Goal: Find contact information: Find contact information

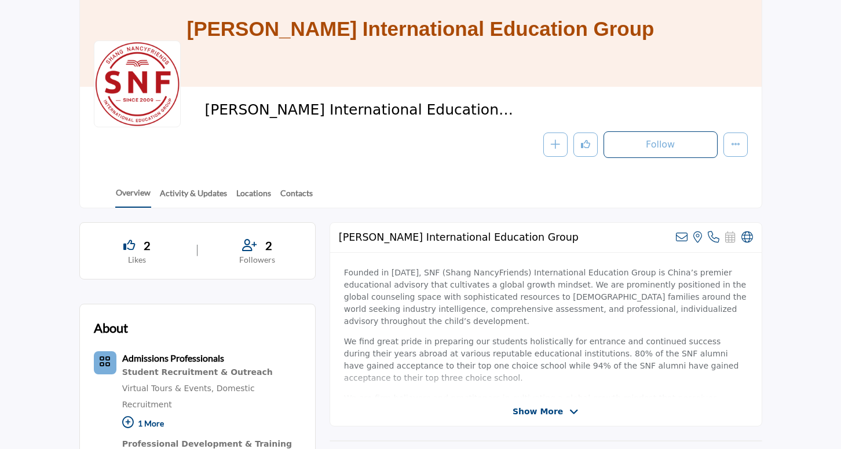
scroll to position [58, 0]
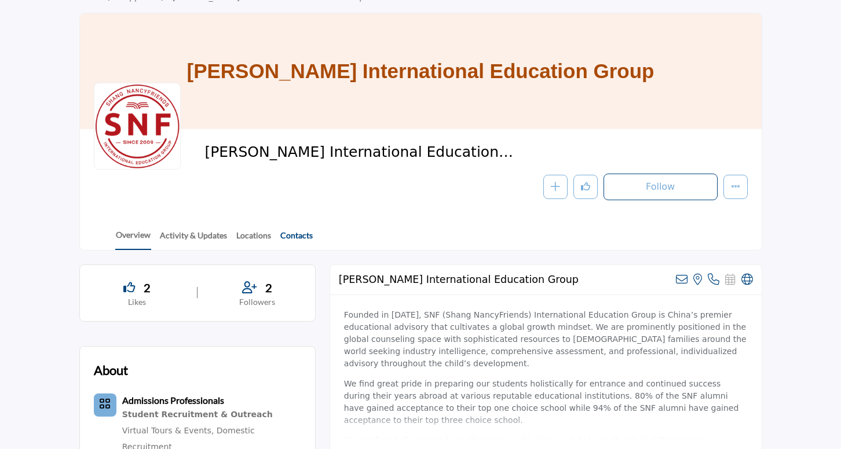
click at [293, 232] on link "Contacts" at bounding box center [297, 239] width 34 height 20
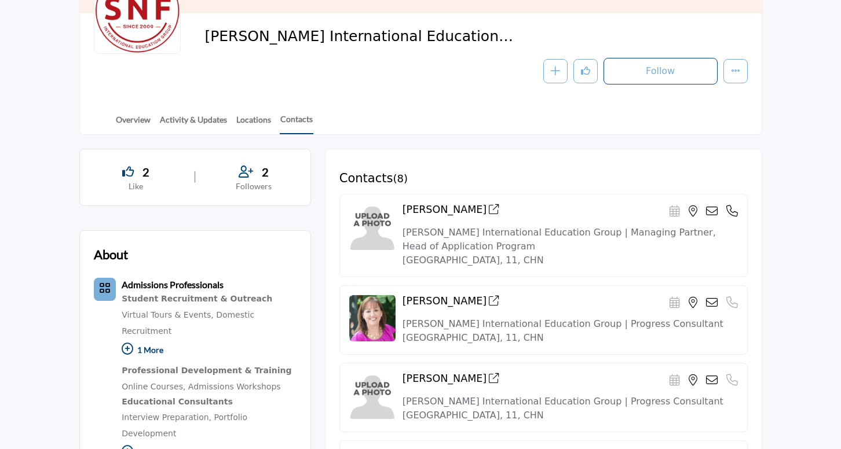
scroll to position [174, 0]
click at [375, 320] on img at bounding box center [372, 318] width 46 height 46
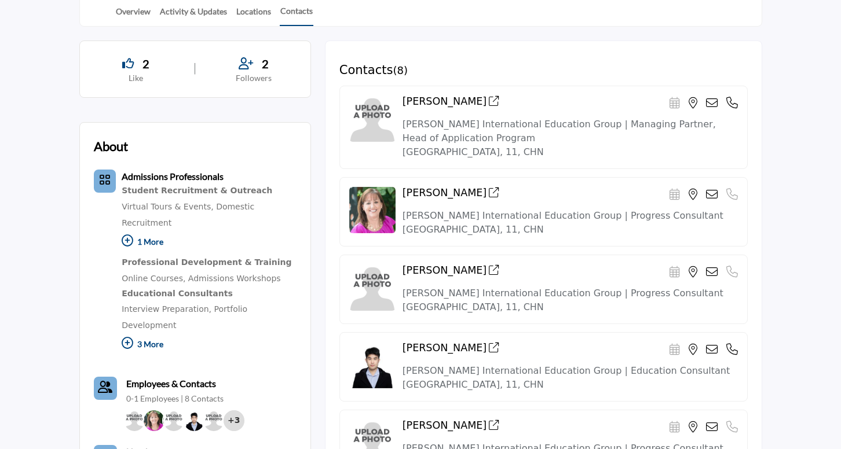
scroll to position [290, 0]
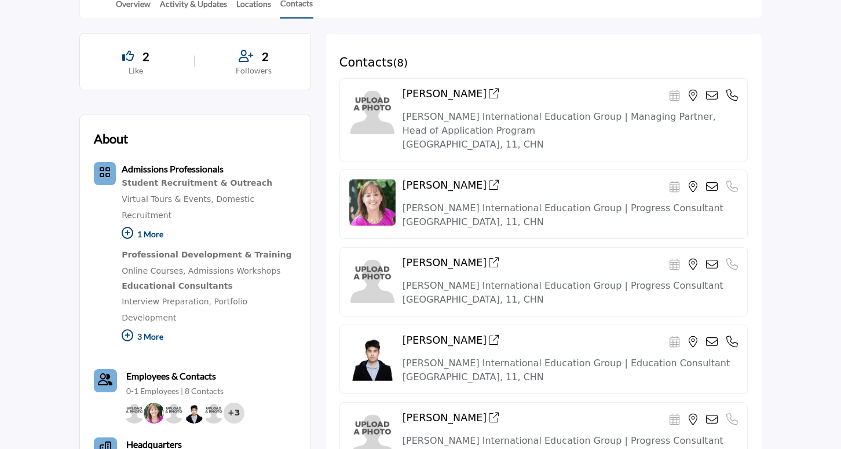
click at [711, 97] on icon at bounding box center [712, 96] width 12 height 12
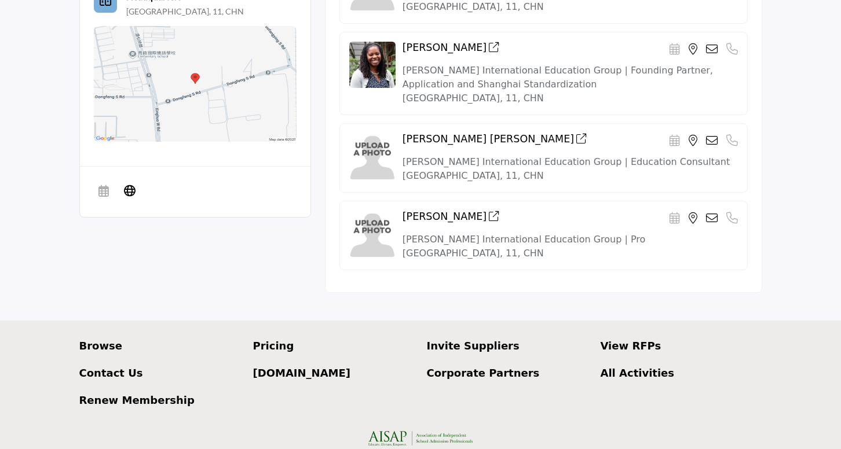
scroll to position [752, 0]
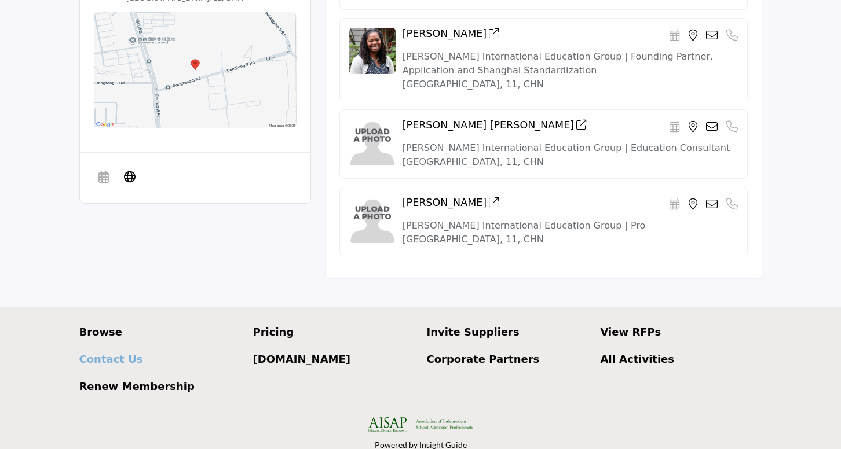
click at [125, 356] on p "Contact Us" at bounding box center [160, 360] width 162 height 16
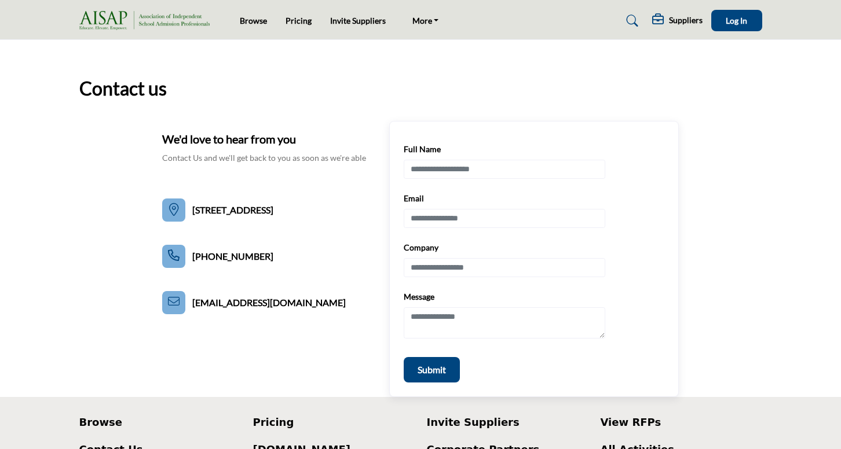
click at [670, 19] on h5 "Suppliers" at bounding box center [686, 20] width 34 height 10
click at [682, 49] on span "Pricing Page" at bounding box center [683, 51] width 45 height 10
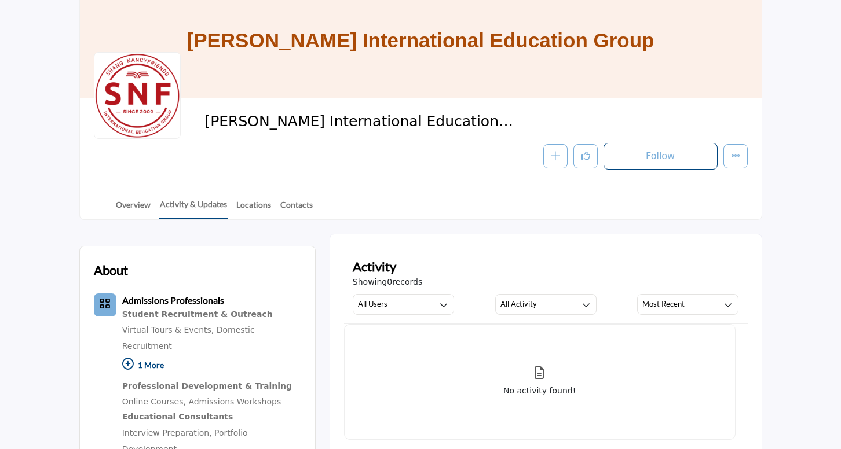
scroll to position [116, 0]
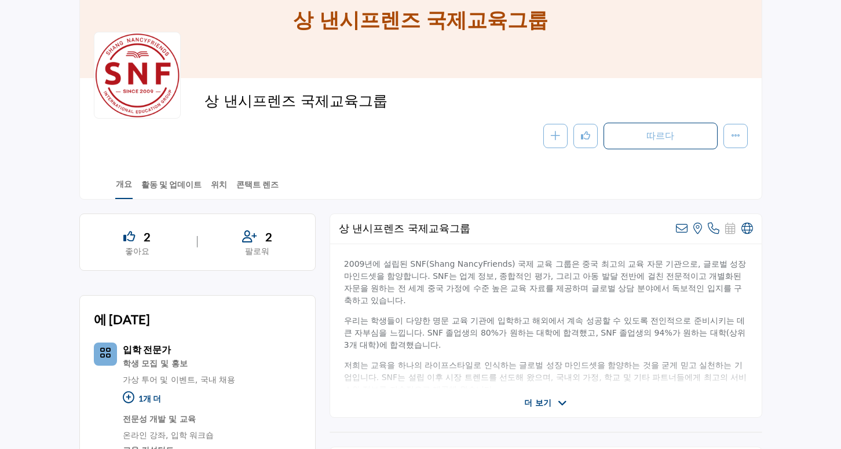
scroll to position [174, 0]
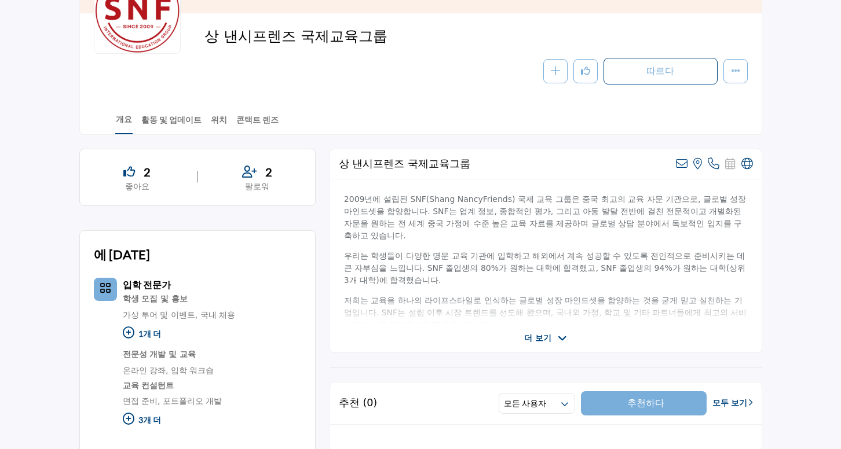
click at [549, 337] on font "더 보기" at bounding box center [537, 338] width 27 height 9
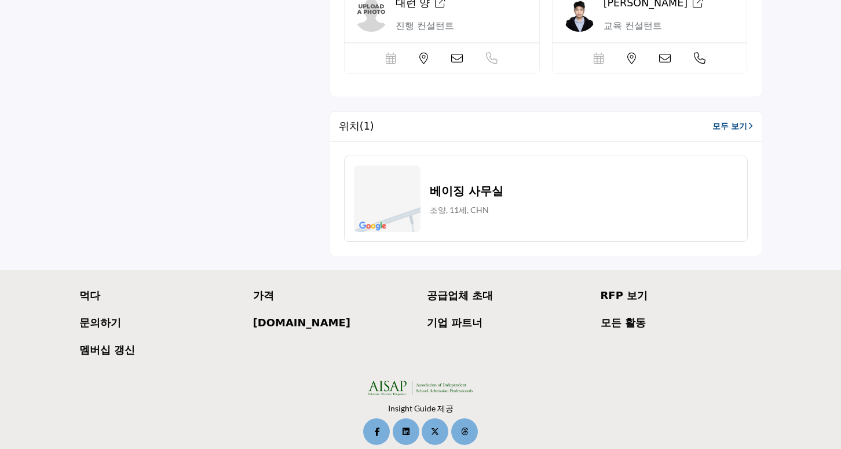
scroll to position [1038, 0]
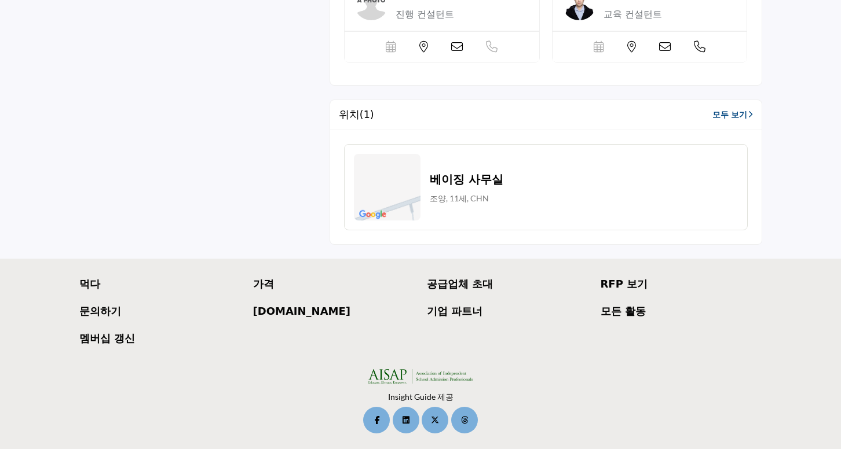
click at [460, 282] on font "공급업체 초대" at bounding box center [460, 284] width 66 height 12
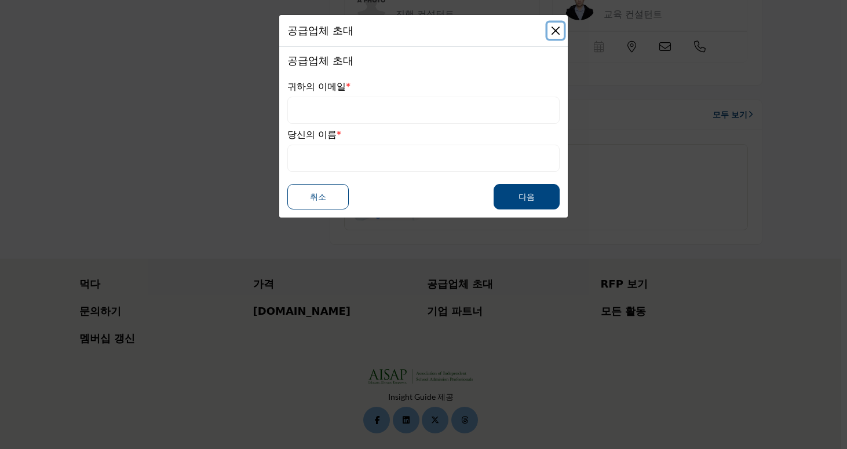
click at [556, 30] on button "닫다" at bounding box center [555, 31] width 16 height 16
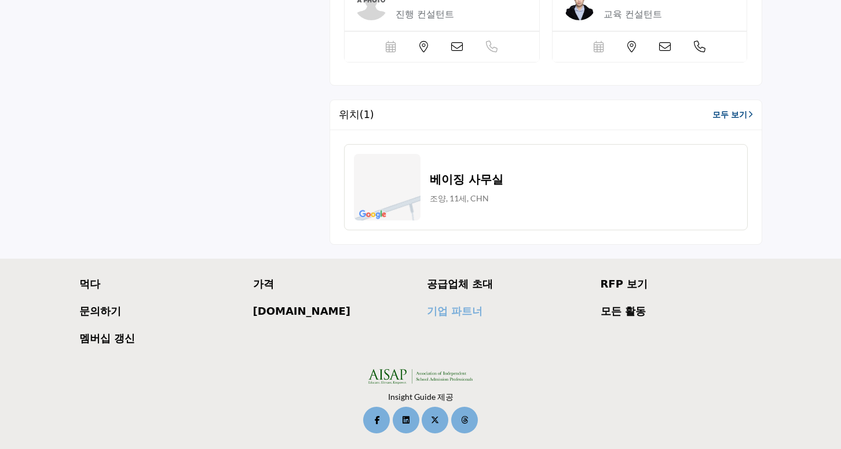
click at [458, 310] on font "기업 파트너" at bounding box center [455, 311] width 56 height 12
